Goal: Information Seeking & Learning: Learn about a topic

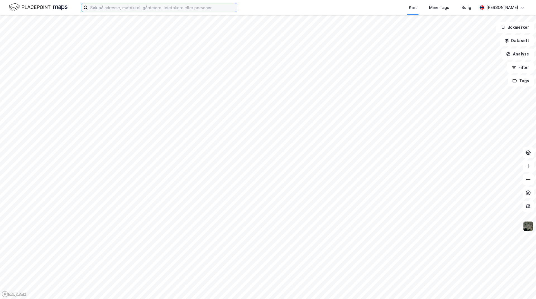
click at [109, 5] on input at bounding box center [162, 7] width 149 height 8
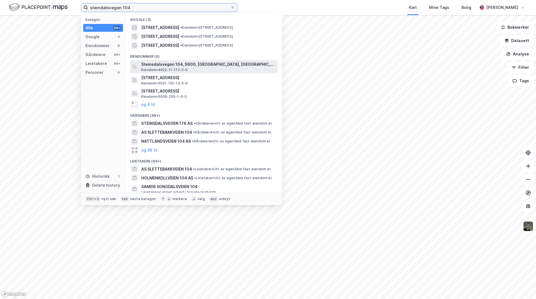
type input "steindalsvegen 104"
click at [180, 67] on span "Steinsdalsvegen 104, 5600, [GEOGRAPHIC_DATA], [GEOGRAPHIC_DATA]" at bounding box center [208, 64] width 134 height 7
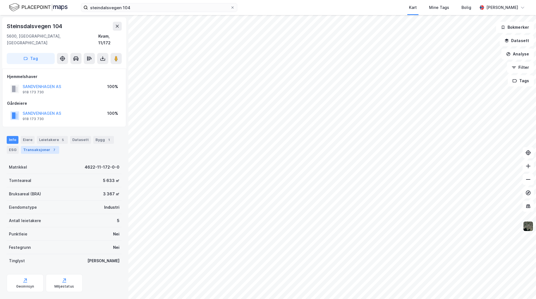
click at [47, 146] on div "Transaksjoner 7" at bounding box center [40, 150] width 38 height 8
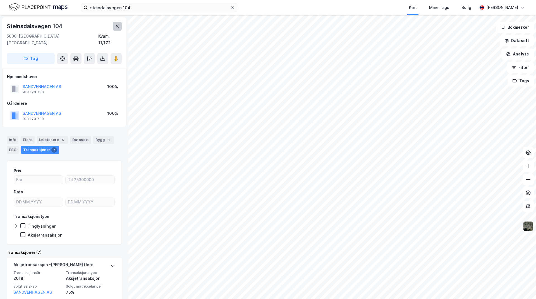
click at [117, 26] on icon at bounding box center [117, 26] width 3 height 3
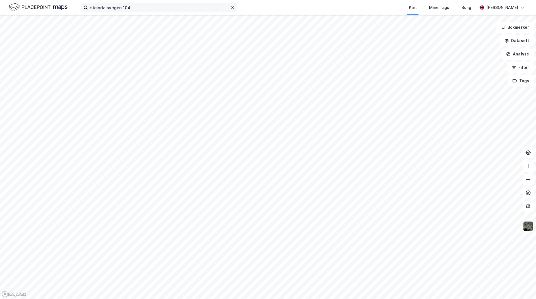
click at [232, 8] on icon at bounding box center [232, 7] width 2 height 2
click at [230, 8] on input "steindalsvegen 104" at bounding box center [159, 7] width 142 height 8
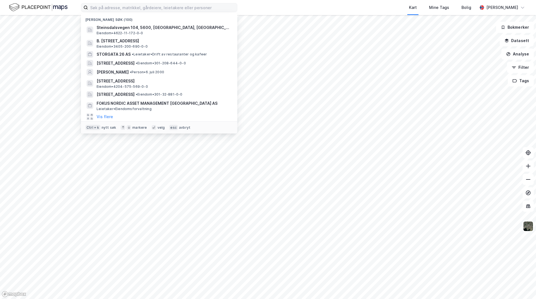
click at [261, 3] on div "Nylige søk (100) Steinsdalsvegen 104, 5600, [GEOGRAPHIC_DATA], [GEOGRAPHIC_DATA…" at bounding box center [268, 7] width 536 height 15
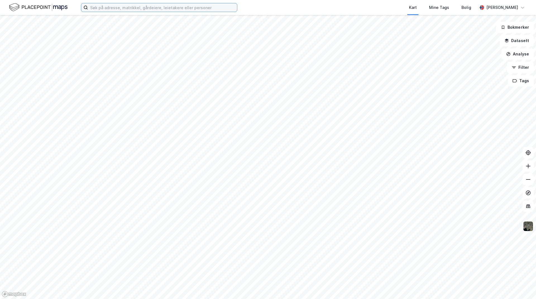
click at [130, 6] on input at bounding box center [162, 7] width 149 height 8
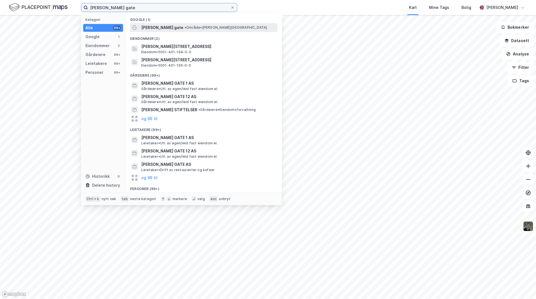
type input "[PERSON_NAME] gate"
click at [229, 26] on span "• Område • [PERSON_NAME][STREET_ADDRESS]" at bounding box center [225, 27] width 83 height 4
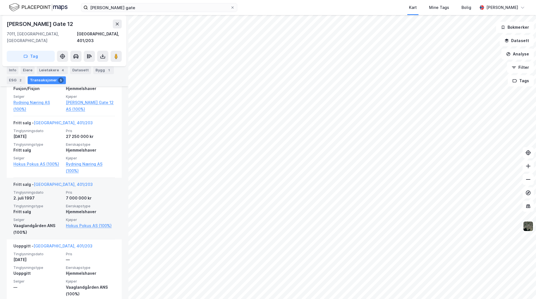
scroll to position [274, 0]
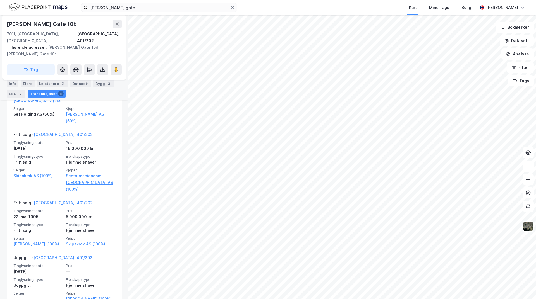
scroll to position [506, 0]
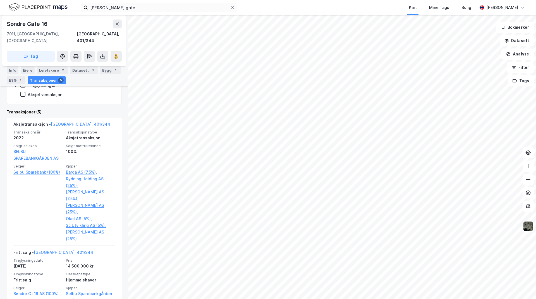
scroll to position [360, 0]
